Goal: Task Accomplishment & Management: Use online tool/utility

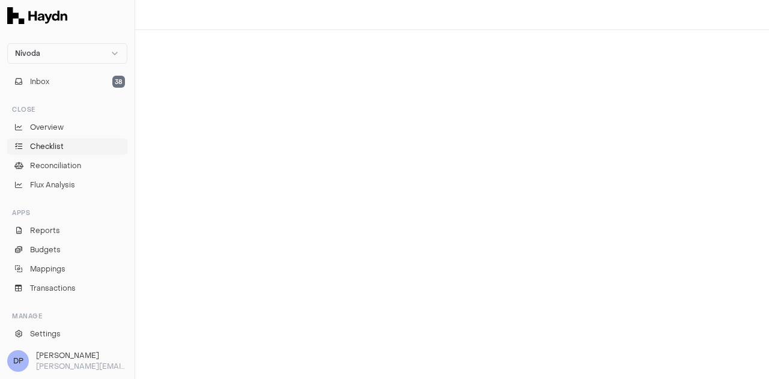
click at [68, 146] on link "Checklist" at bounding box center [67, 146] width 120 height 17
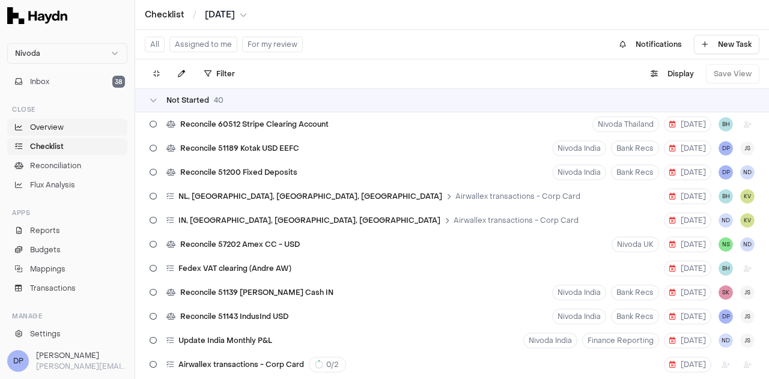
click at [48, 121] on link "Overview" at bounding box center [67, 127] width 120 height 17
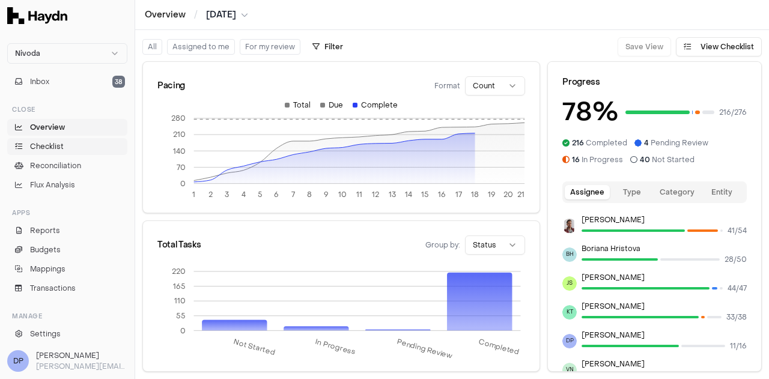
click at [52, 145] on span "Checklist" at bounding box center [47, 146] width 34 height 11
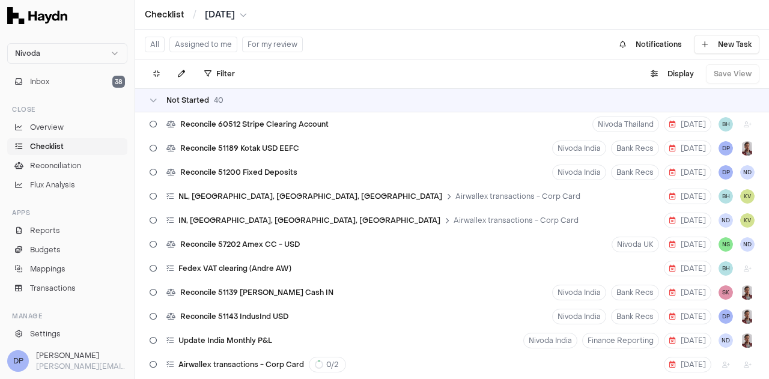
click at [221, 48] on button "Assigned to me" at bounding box center [204, 45] width 68 height 16
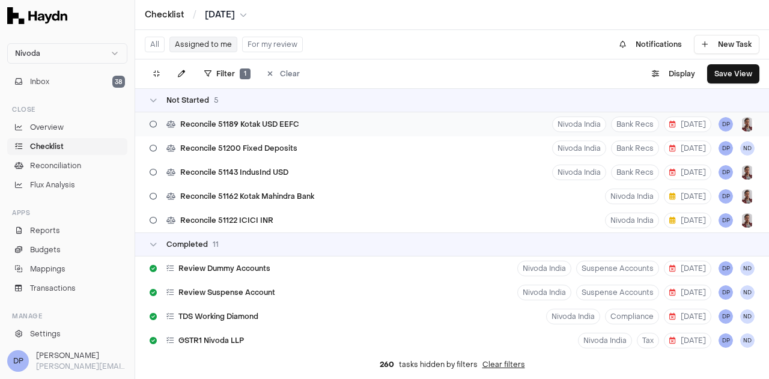
click at [311, 126] on div "Reconcile 51189 Kotak USD EEFC Nivoda India Bank Recs [DATE] DP" at bounding box center [452, 124] width 634 height 24
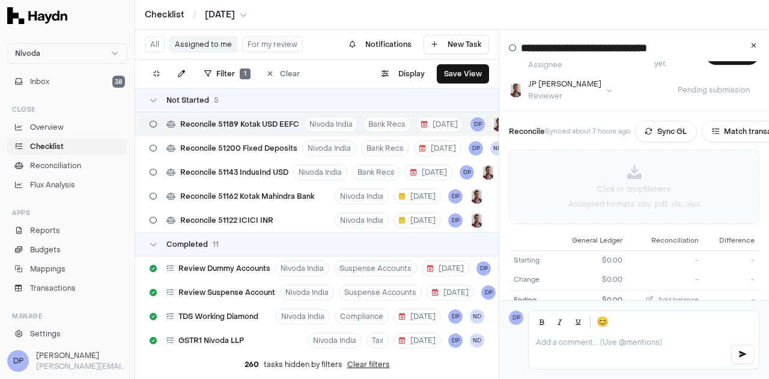
scroll to position [17, 0]
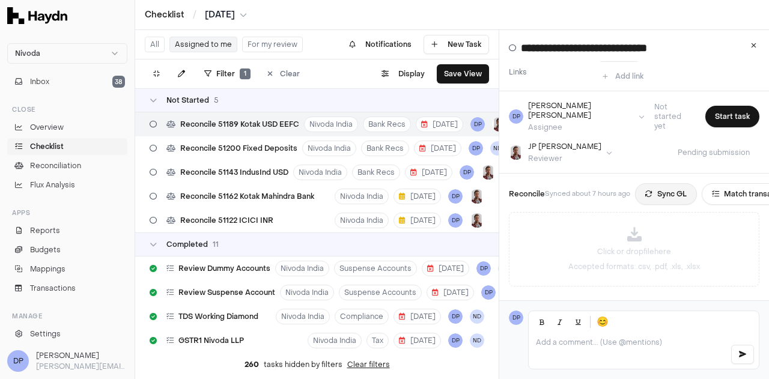
click at [682, 183] on button "Sync GL" at bounding box center [666, 194] width 62 height 22
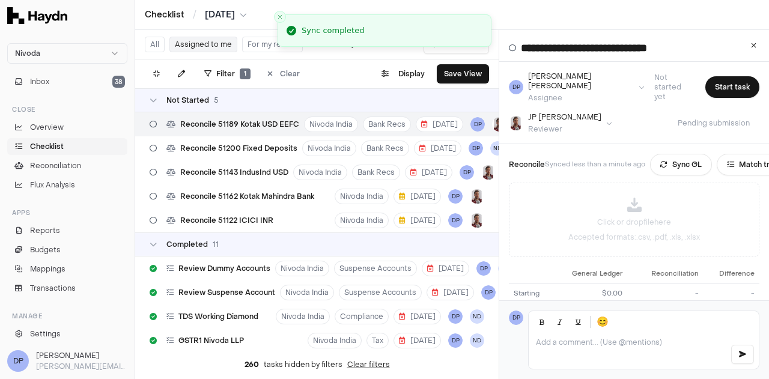
scroll to position [0, 0]
